Goal: Navigation & Orientation: Find specific page/section

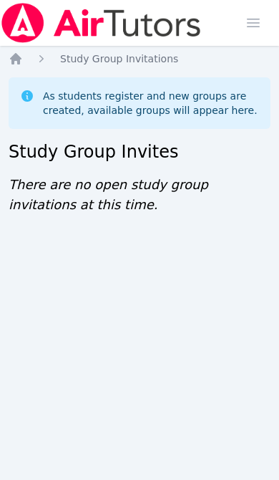
click at [18, 63] on icon "Breadcrumb" at bounding box center [15, 58] width 11 height 11
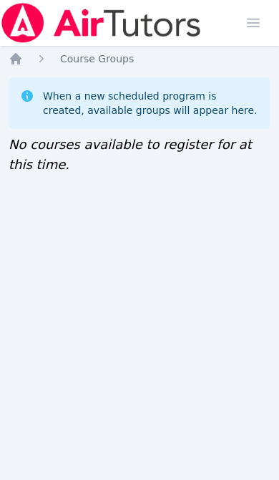
click at [20, 59] on icon "Breadcrumb" at bounding box center [15, 58] width 11 height 11
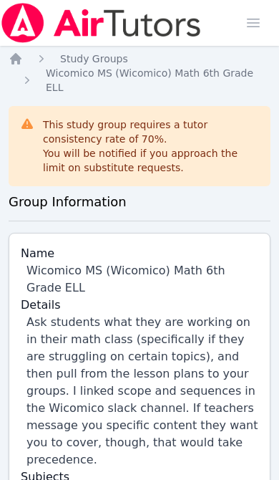
click at [19, 57] on icon "Breadcrumb" at bounding box center [15, 58] width 11 height 11
